Goal: Information Seeking & Learning: Learn about a topic

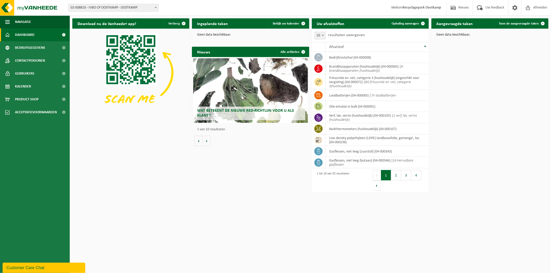
click at [258, 95] on div "Wat betekent de nieuwe RED-richtlijn voor u als klant?" at bounding box center [250, 90] width 115 height 65
click at [46, 110] on span "Acceptatievoorwaarden" at bounding box center [36, 112] width 42 height 13
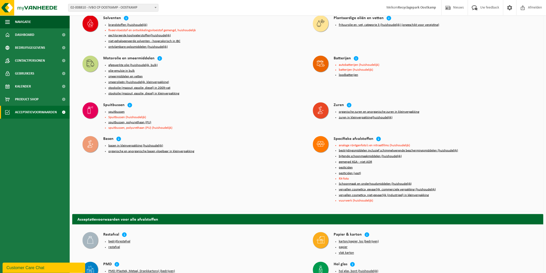
scroll to position [229, 0]
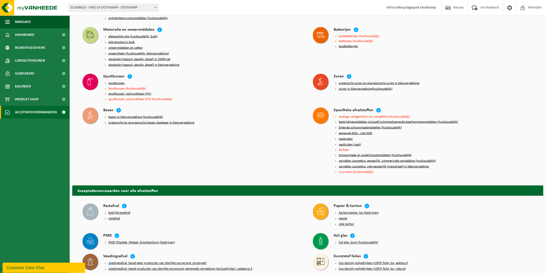
click at [354, 131] on button "gemengd KGA - niet ADR" at bounding box center [355, 133] width 33 height 4
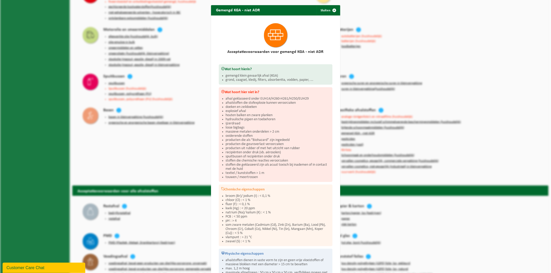
click at [468, 84] on div "Gemengd KGA - niet ADR Sluiten Acceptatievoorwaarden voor gemengd KGA - niet AD…" at bounding box center [275, 136] width 551 height 273
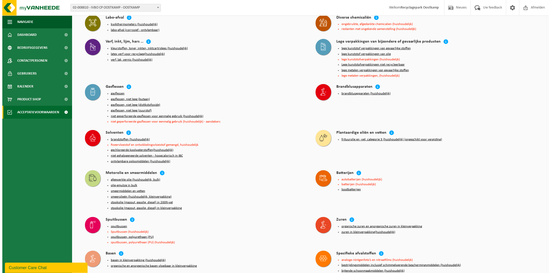
scroll to position [57, 0]
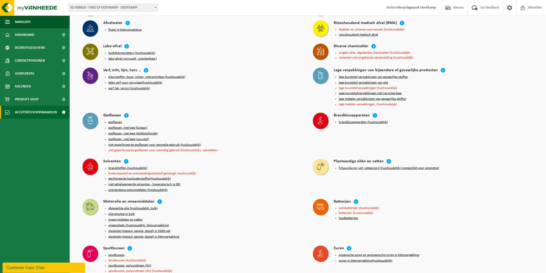
click at [144, 86] on button "verf, lak, vernis (huishoudelijk)" at bounding box center [129, 88] width 42 height 4
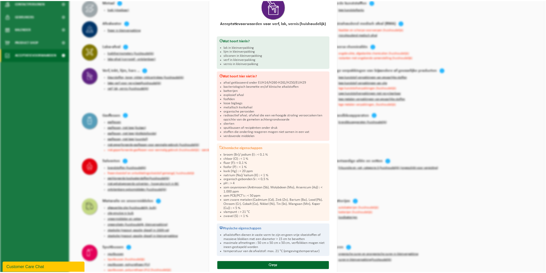
scroll to position [41, 0]
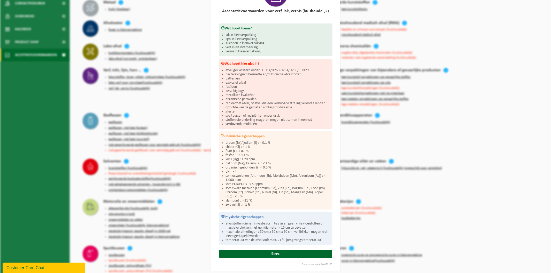
click at [201, 112] on div "Verf, lak, vernis (huishoudelijk) Sluiten Acceptatievoorwaarden voor verf, lak,…" at bounding box center [275, 136] width 551 height 273
